Goal: Find specific page/section: Find specific page/section

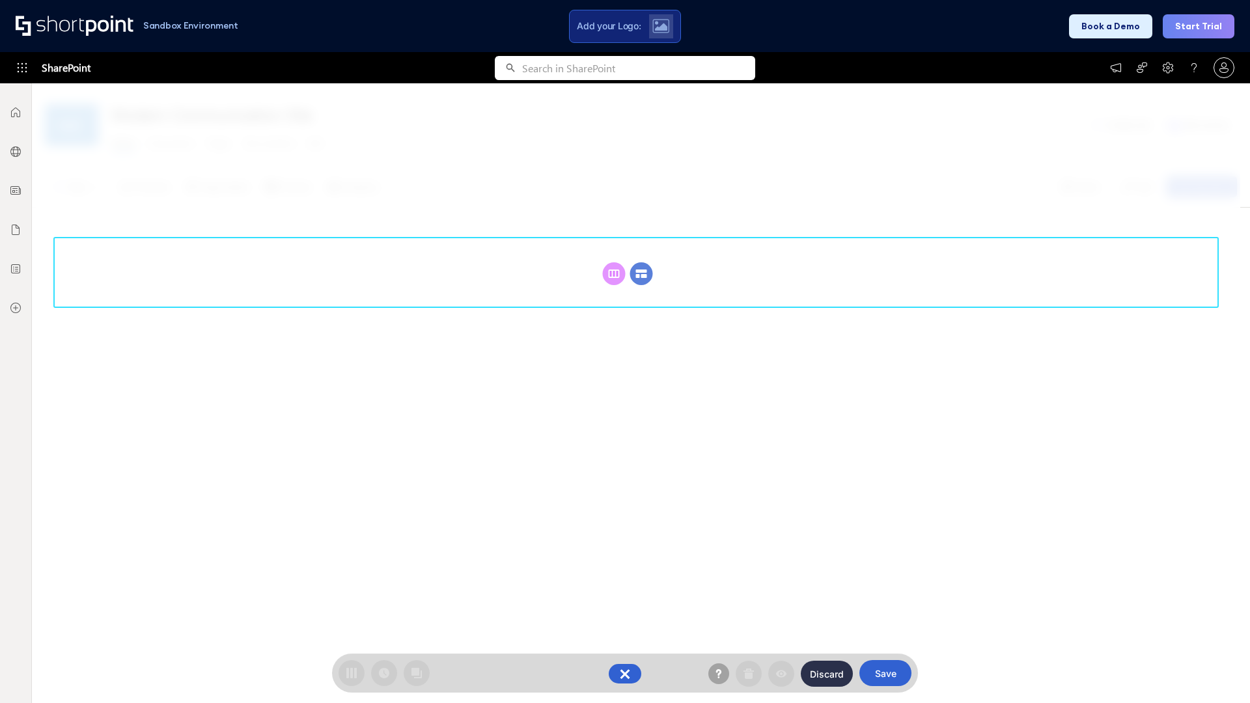
click at [641, 262] on circle at bounding box center [641, 273] width 23 height 23
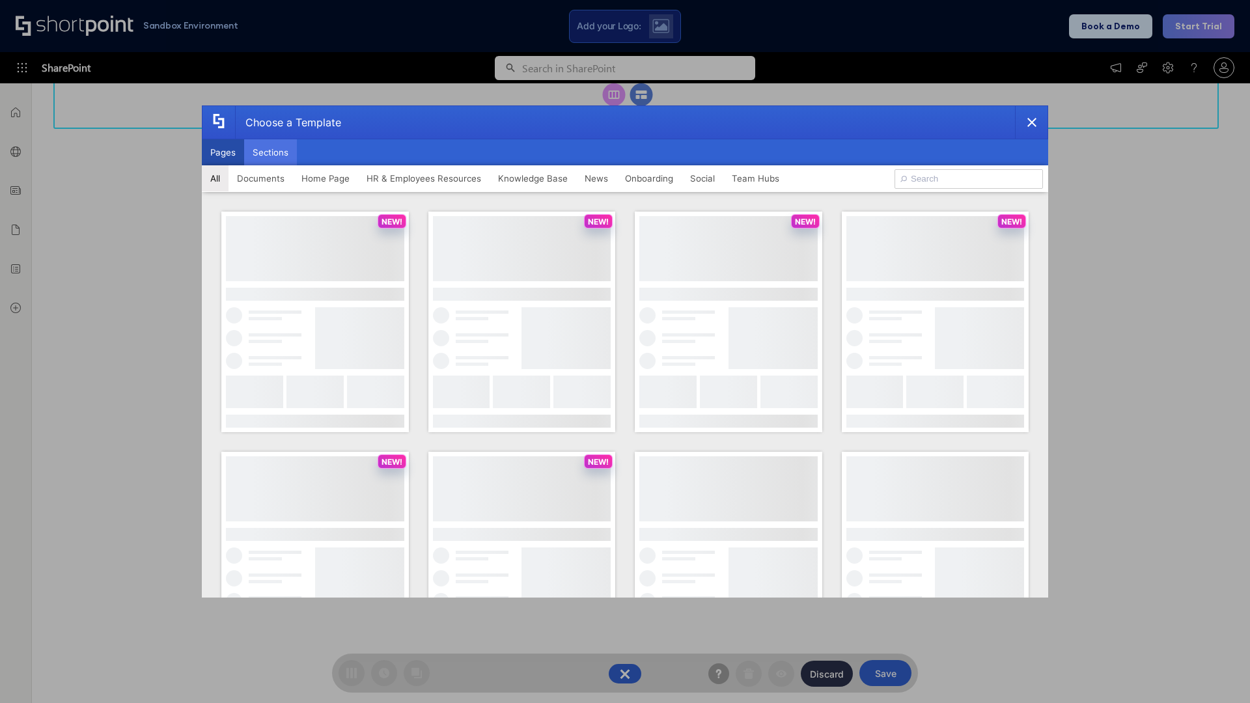
click at [270, 152] on button "Sections" at bounding box center [270, 152] width 53 height 26
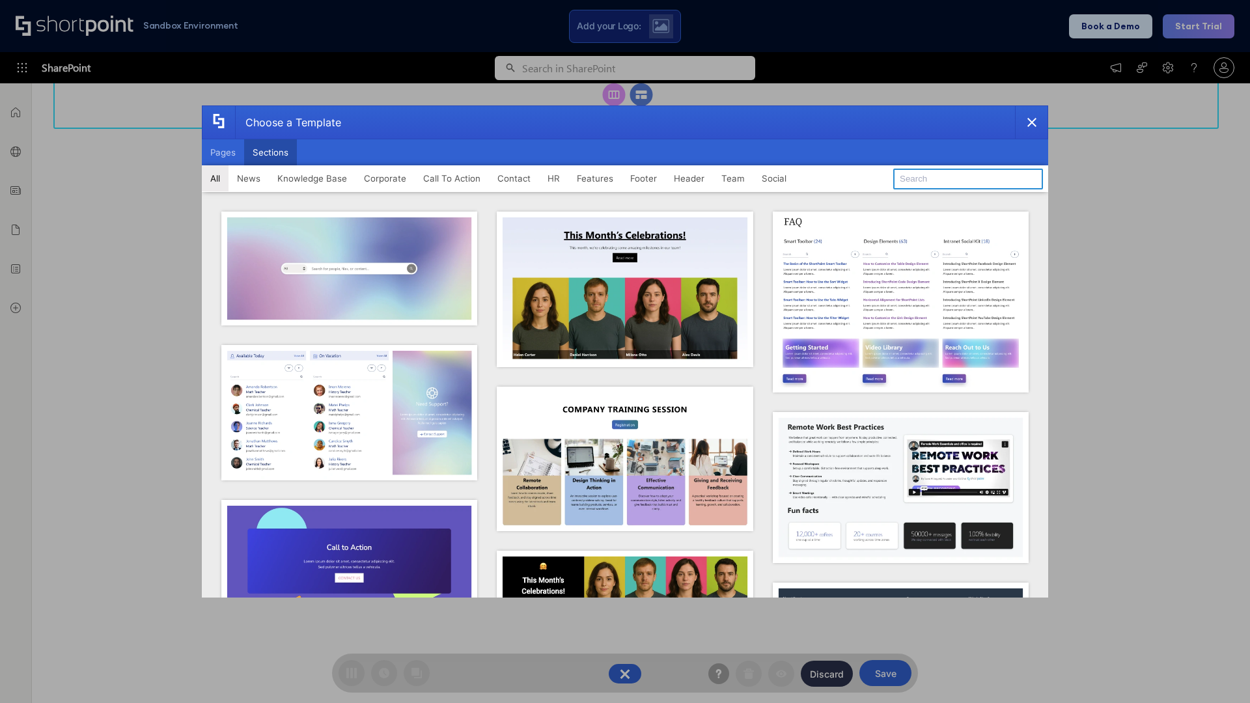
type input "Social"
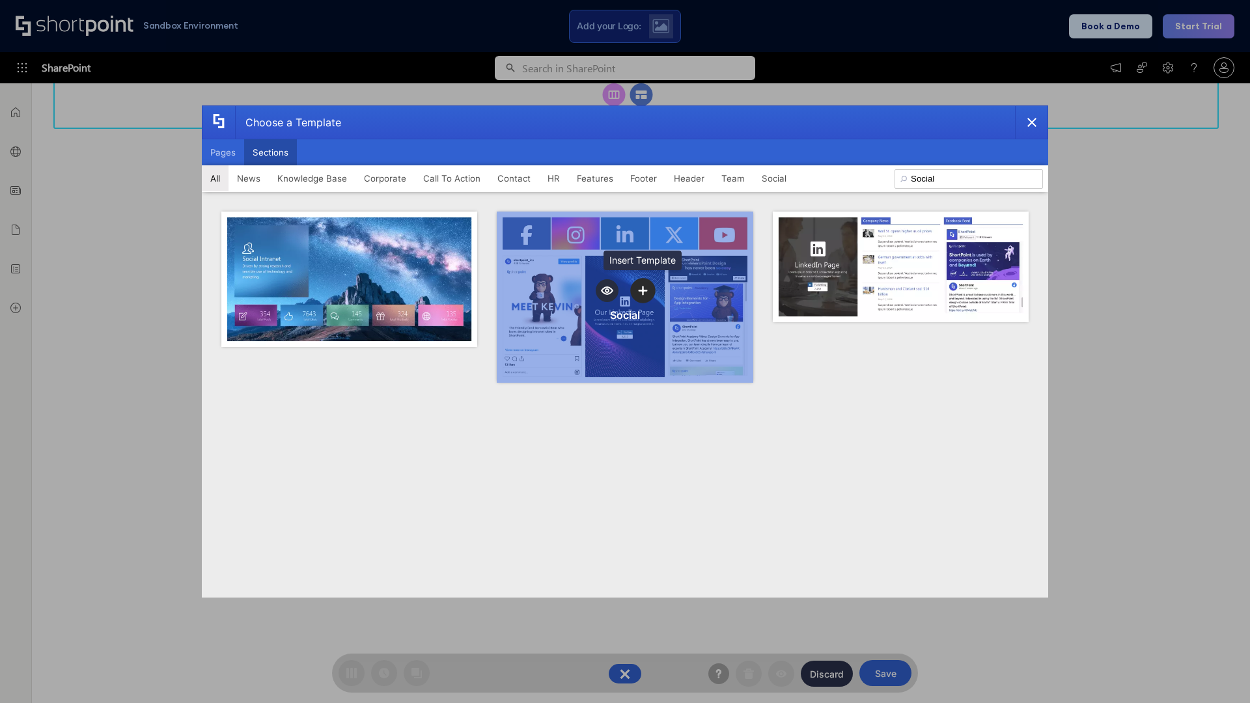
click at [643, 290] on icon "template selector" at bounding box center [642, 290] width 9 height 9
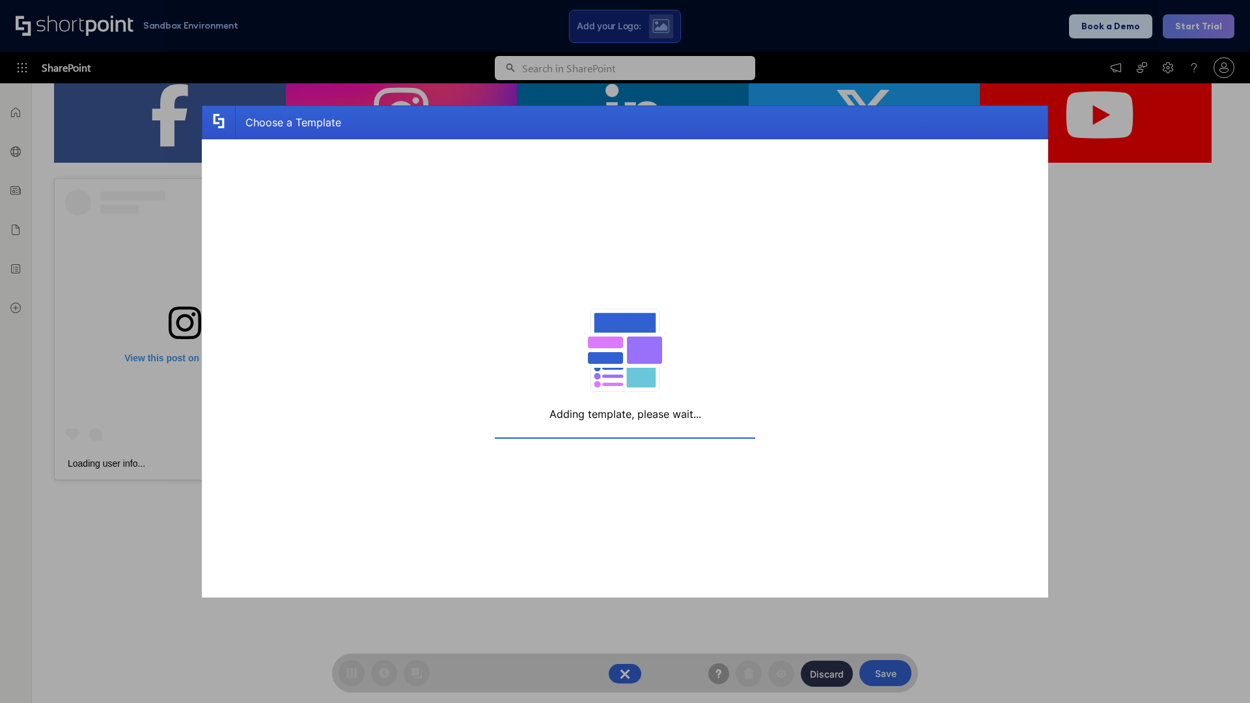
scroll to position [208, 0]
